Goal: Task Accomplishment & Management: Manage account settings

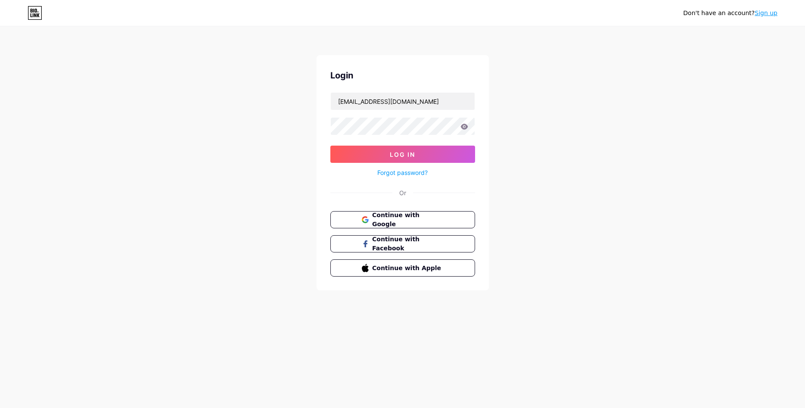
click at [416, 152] on button "Log In" at bounding box center [402, 153] width 145 height 17
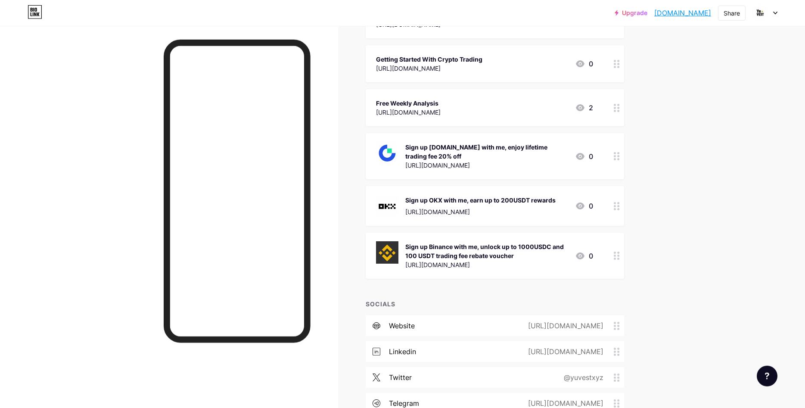
scroll to position [176, 0]
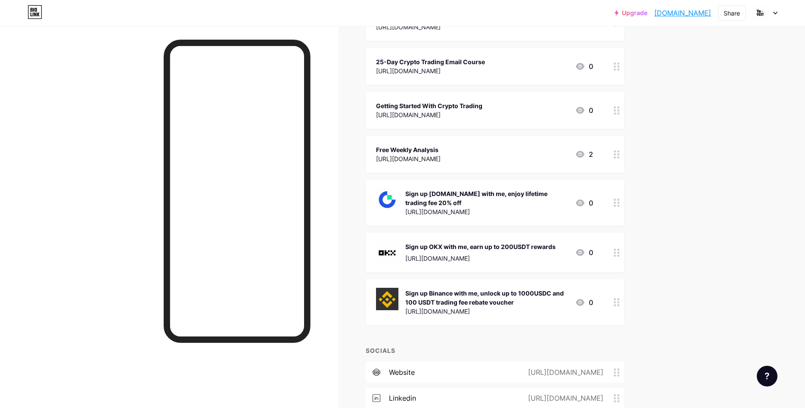
click at [615, 302] on circle at bounding box center [614, 302] width 2 height 2
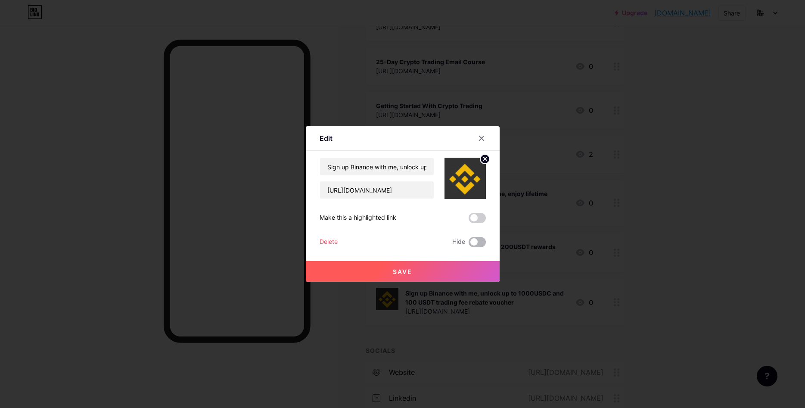
click at [480, 240] on span at bounding box center [476, 242] width 17 height 10
click at [468, 244] on input "checkbox" at bounding box center [468, 244] width 0 height 0
click at [411, 270] on span "Save" at bounding box center [402, 271] width 19 height 7
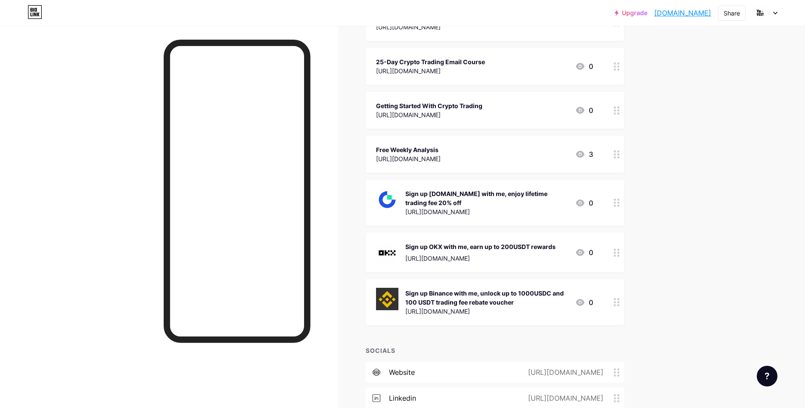
click at [618, 255] on circle at bounding box center [618, 255] width 2 height 2
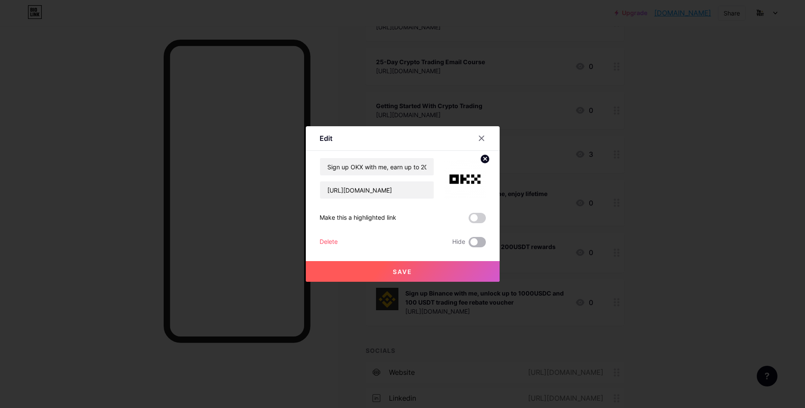
click at [484, 241] on span at bounding box center [476, 242] width 17 height 10
click at [468, 244] on input "checkbox" at bounding box center [468, 244] width 0 height 0
click at [418, 269] on button "Save" at bounding box center [403, 271] width 194 height 21
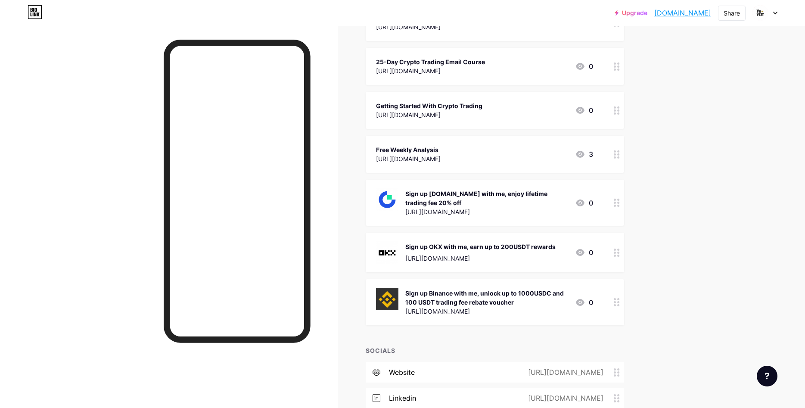
click at [618, 205] on circle at bounding box center [618, 205] width 2 height 2
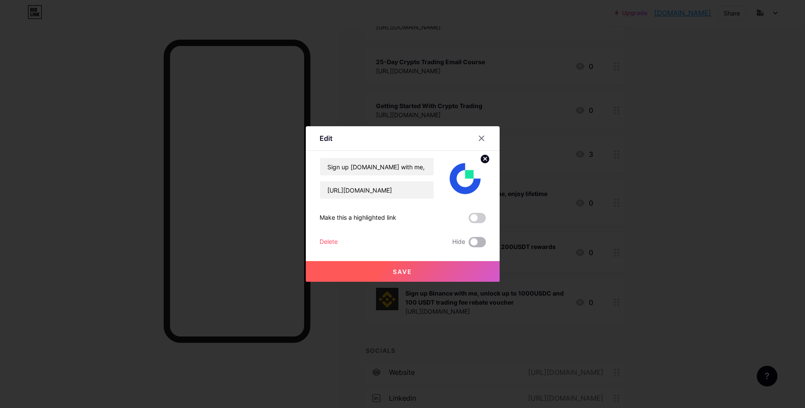
drag, startPoint x: 482, startPoint y: 240, endPoint x: 477, endPoint y: 242, distance: 5.4
click at [482, 240] on span at bounding box center [476, 242] width 17 height 10
click at [468, 244] on input "checkbox" at bounding box center [468, 244] width 0 height 0
click at [430, 267] on button "Save" at bounding box center [403, 271] width 194 height 21
